Goal: Transaction & Acquisition: Register for event/course

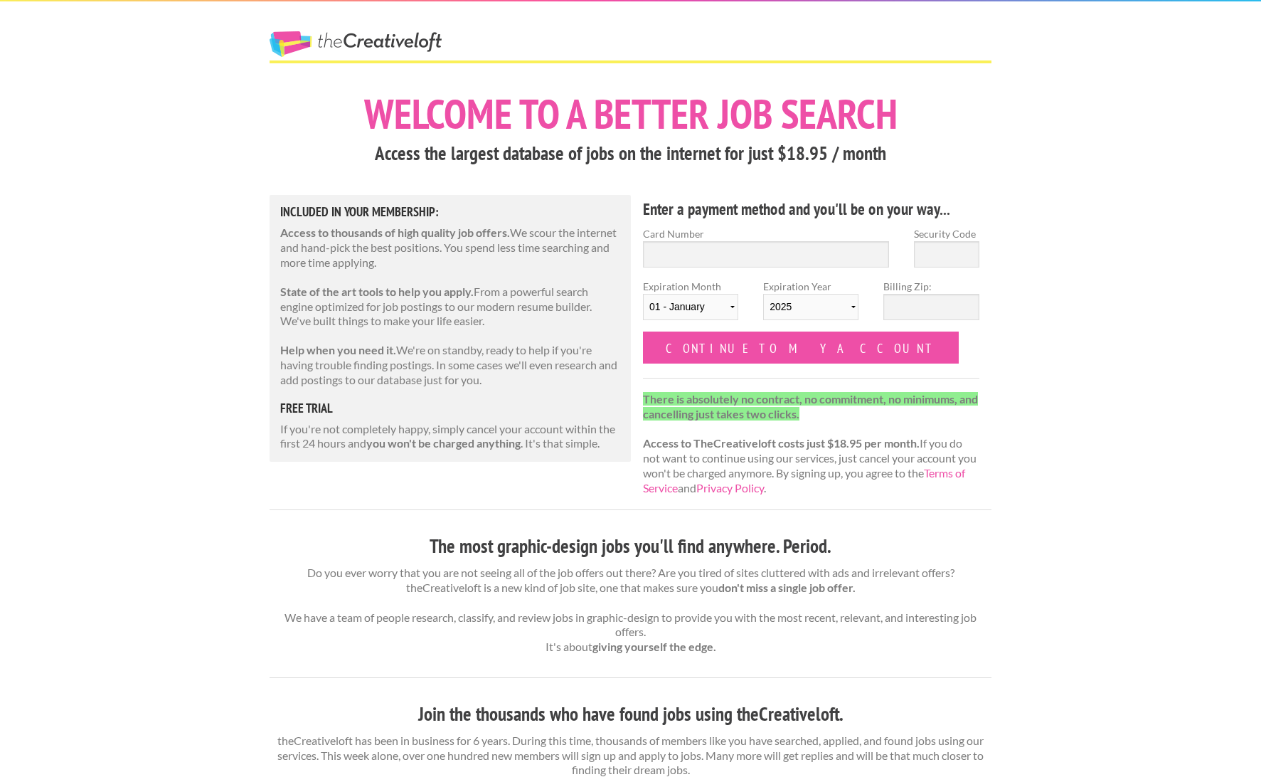
click at [1188, 314] on div "The Creative Loft Welcome to a better job search Access the largest database of…" at bounding box center [630, 741] width 1261 height 1482
click at [1084, 270] on div "The Creative Loft Welcome to a better job search Access the largest database of…" at bounding box center [630, 741] width 1261 height 1482
click at [1107, 165] on div "The Creative Loft Welcome to a better job search Access the largest database of…" at bounding box center [630, 741] width 1261 height 1482
